Goal: Find contact information: Find contact information

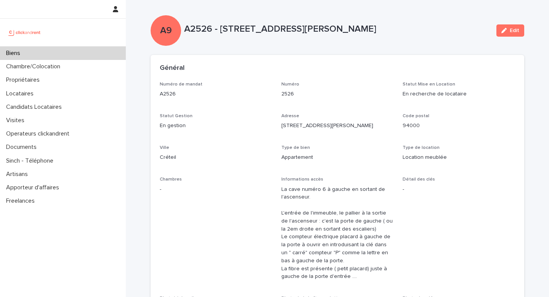
scroll to position [29, 0]
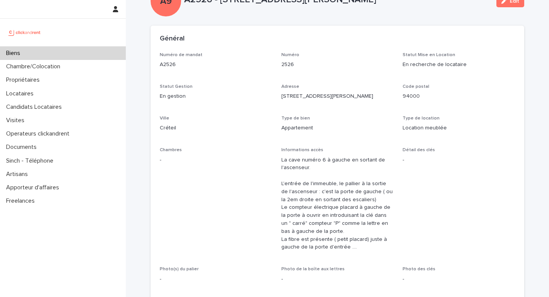
click at [10, 54] on p "Biens" at bounding box center [14, 53] width 23 height 7
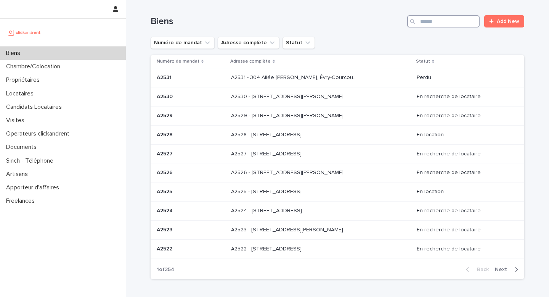
click at [434, 25] on input "Search" at bounding box center [443, 21] width 72 height 12
paste input "*****"
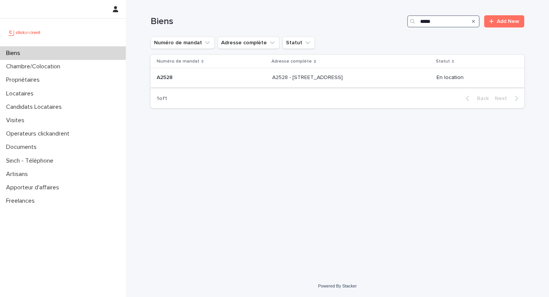
type input "*****"
click at [301, 73] on p "A2528 - [STREET_ADDRESS]" at bounding box center [308, 77] width 72 height 8
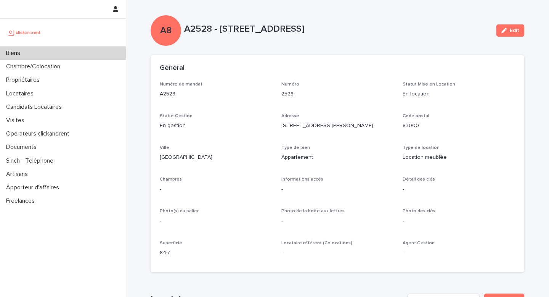
scroll to position [372, 0]
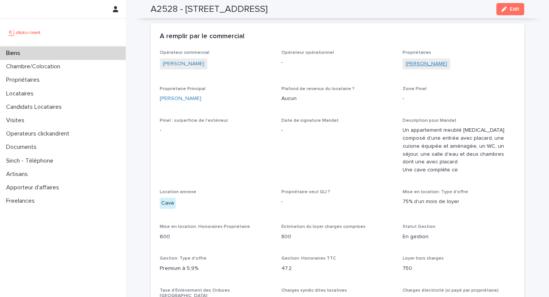
click at [428, 67] on link "[PERSON_NAME]" at bounding box center [427, 64] width 42 height 8
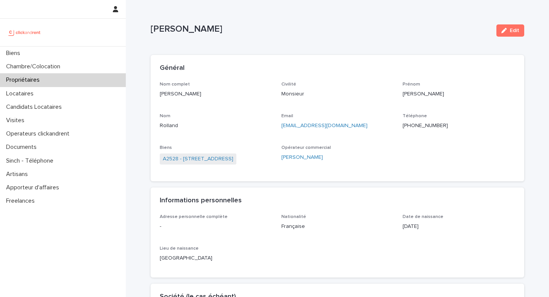
drag, startPoint x: 219, startPoint y: 29, endPoint x: 152, endPoint y: 29, distance: 67.5
click at [152, 29] on p "[PERSON_NAME]" at bounding box center [321, 29] width 340 height 11
copy p "[PERSON_NAME]"
click at [204, 159] on link "A2528 - [STREET_ADDRESS]" at bounding box center [198, 159] width 71 height 8
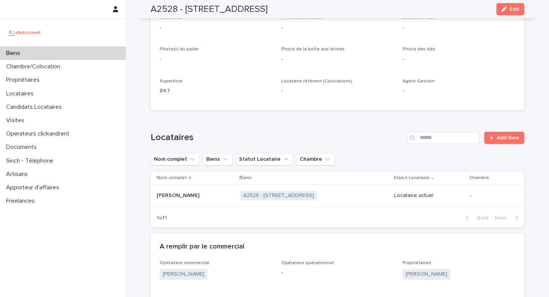
scroll to position [162, 0]
click at [342, 196] on div "A2528 - [STREET_ADDRESS] + 0" at bounding box center [314, 195] width 148 height 16
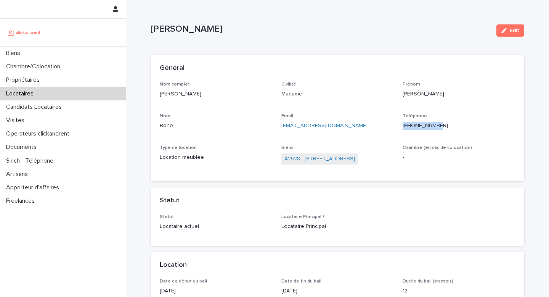
drag, startPoint x: 401, startPoint y: 129, endPoint x: 447, endPoint y: 122, distance: 46.2
click at [447, 122] on div "Nom complet [PERSON_NAME] Civilité Madame [PERSON_NAME] [PERSON_NAME] Email [PE…" at bounding box center [337, 127] width 355 height 91
copy p "[PHONE_NUMBER]"
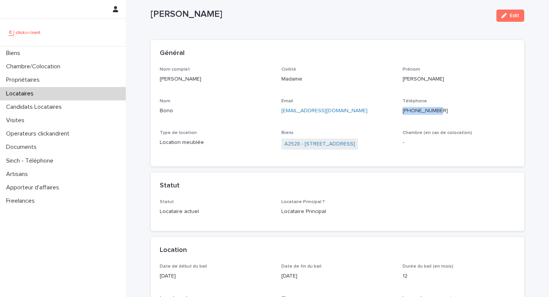
scroll to position [13, 0]
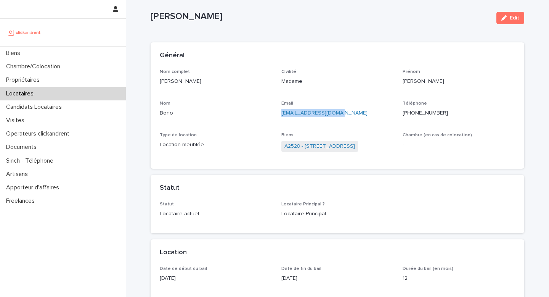
copy link "[EMAIL_ADDRESS][DOMAIN_NAME]"
drag, startPoint x: 349, startPoint y: 113, endPoint x: 280, endPoint y: 114, distance: 69.7
click at [279, 113] on div "Nom complet [PERSON_NAME] Civilité Madame [PERSON_NAME] [PERSON_NAME] Email [PE…" at bounding box center [337, 114] width 355 height 91
